Goal: Transaction & Acquisition: Purchase product/service

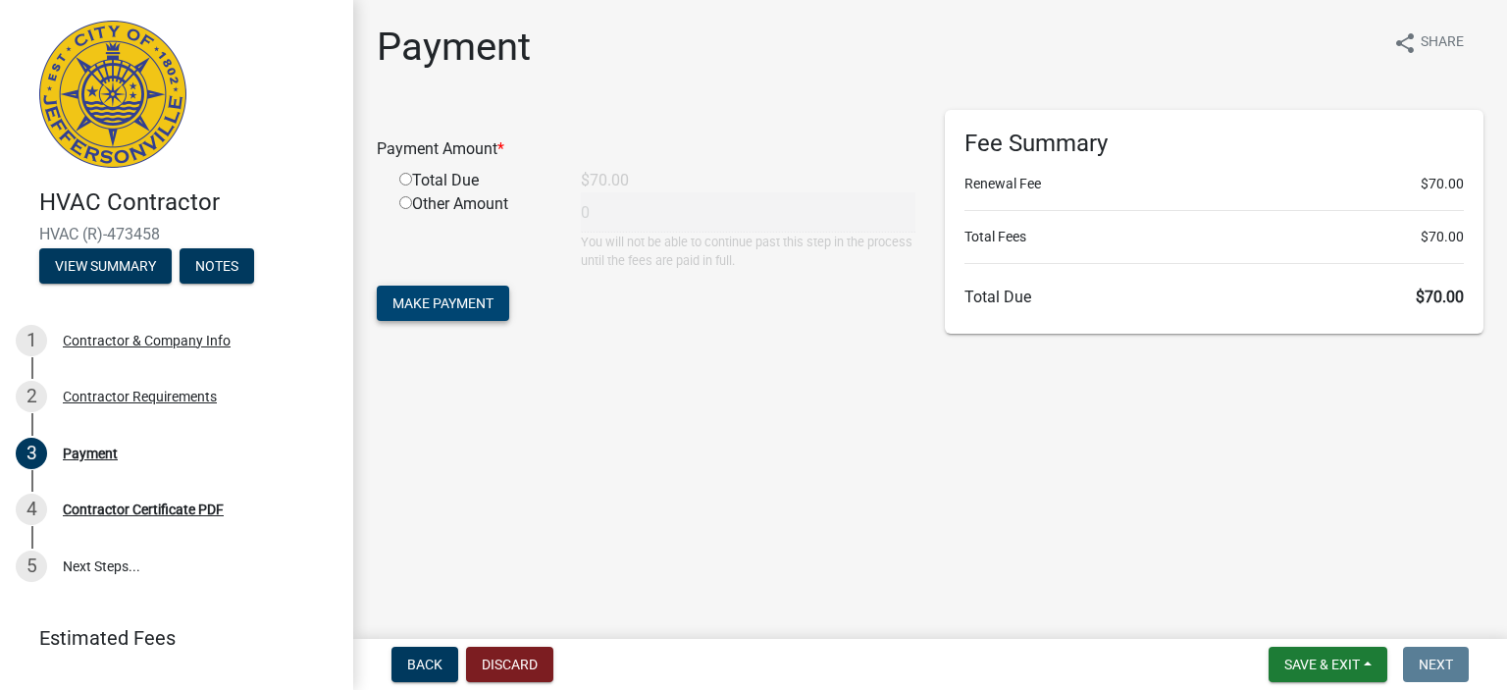
click at [443, 297] on span "Make Payment" at bounding box center [442, 303] width 101 height 16
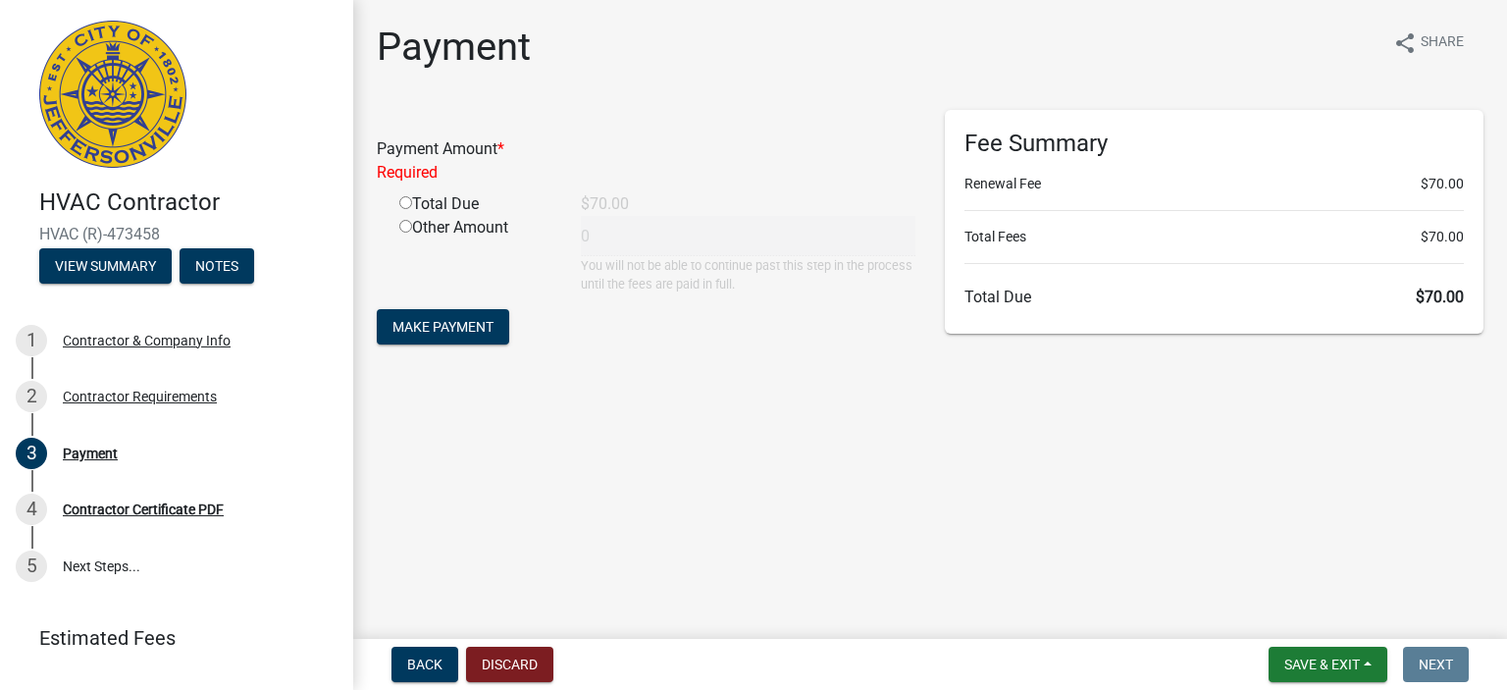
click at [408, 205] on input "radio" at bounding box center [405, 202] width 13 height 13
radio input "true"
type input "70"
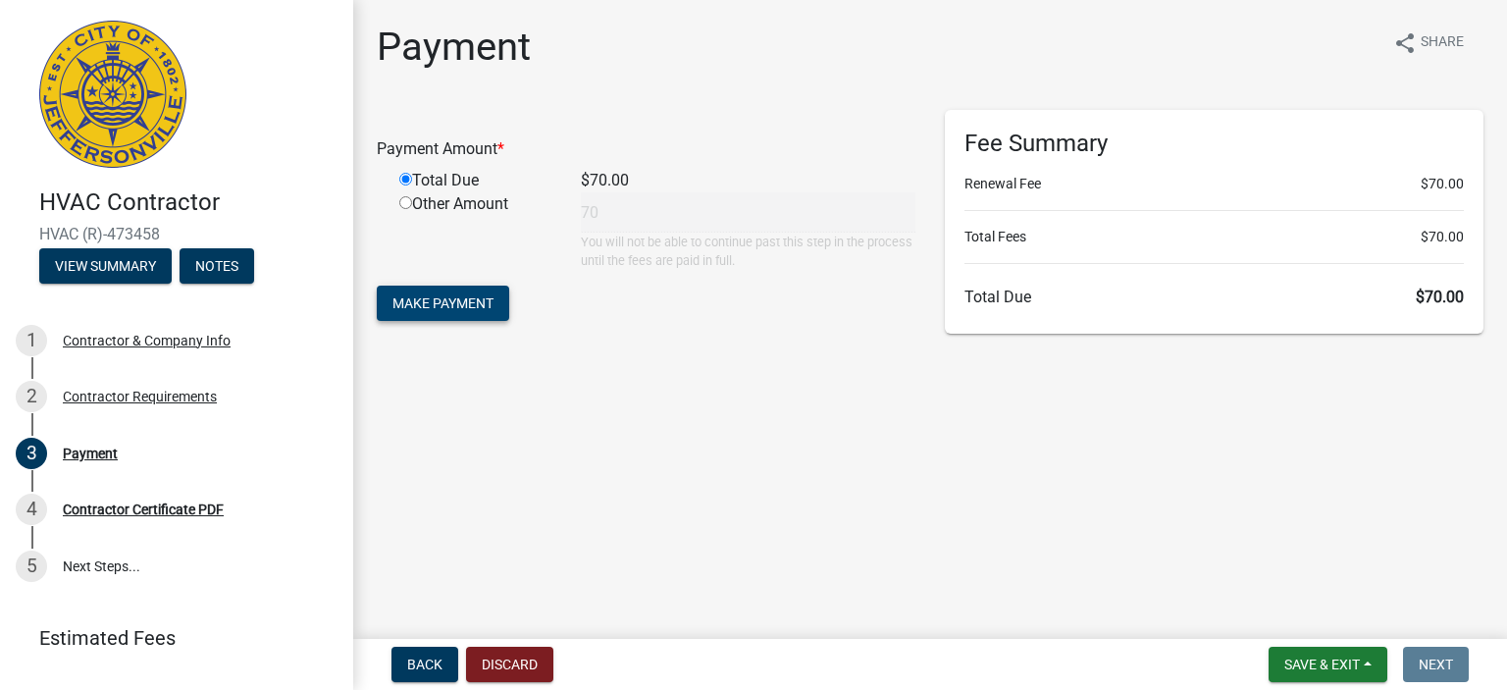
click at [420, 308] on span "Make Payment" at bounding box center [442, 303] width 101 height 16
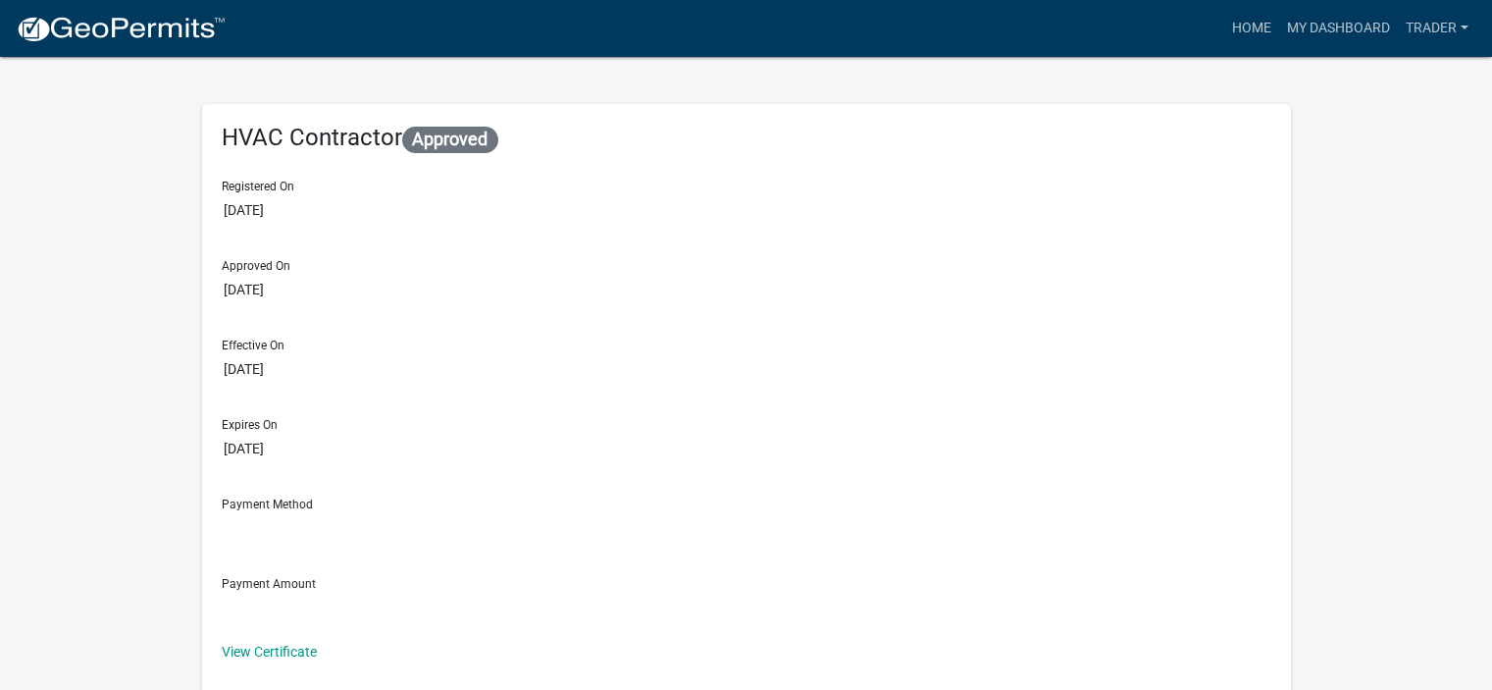
scroll to position [1569, 0]
